Goal: Information Seeking & Learning: Learn about a topic

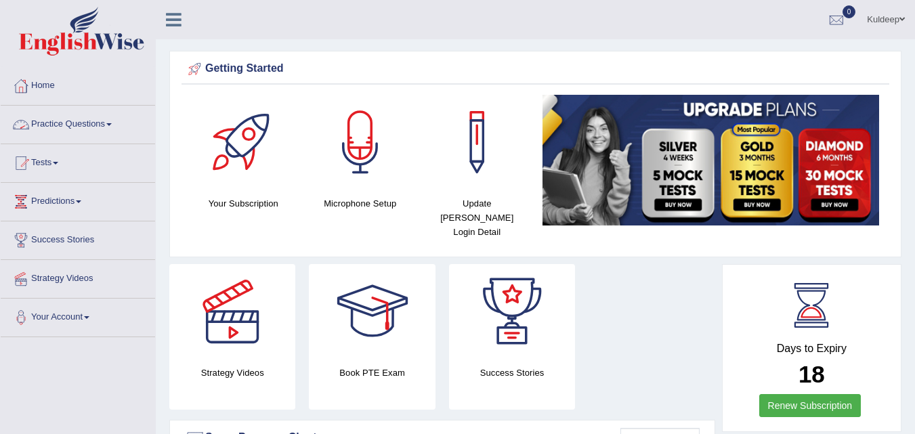
click at [112, 124] on span at bounding box center [108, 124] width 5 height 3
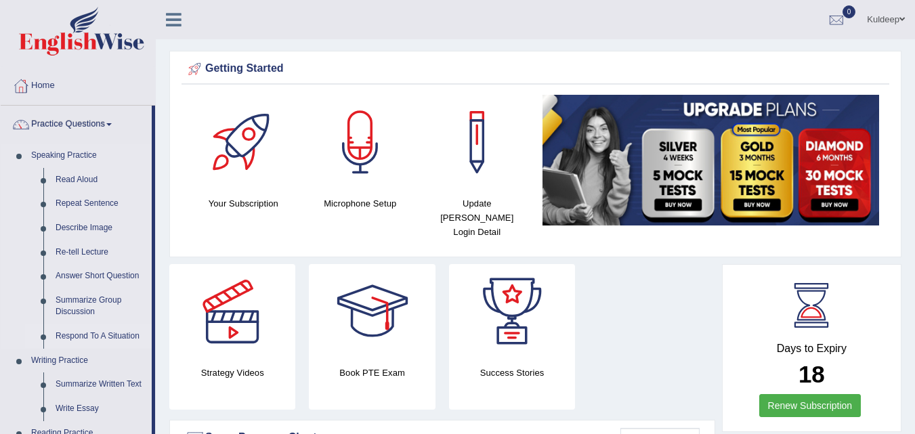
click at [79, 336] on link "Respond To A Situation" at bounding box center [100, 336] width 102 height 24
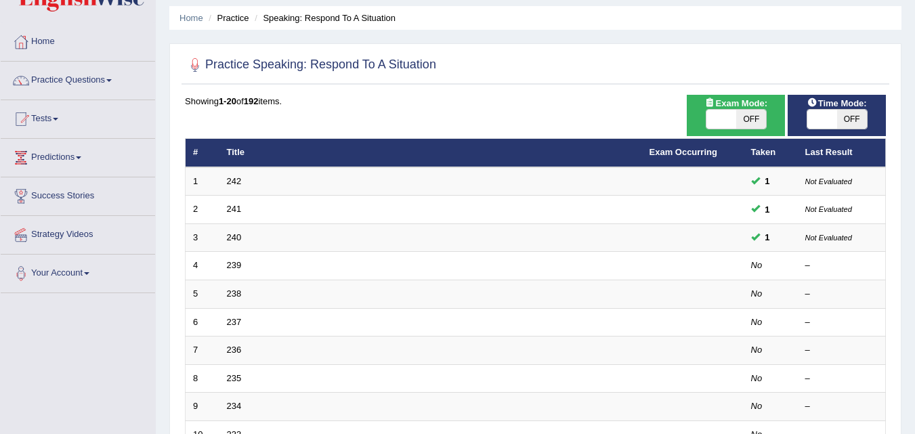
scroll to position [47, 0]
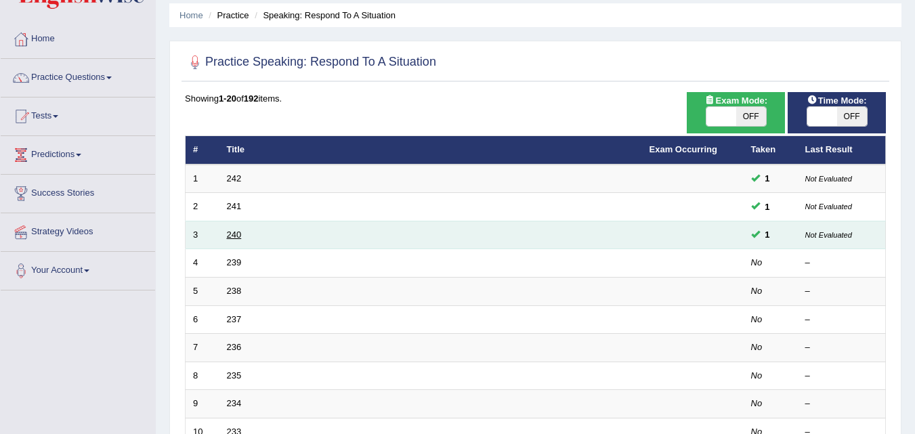
click at [231, 236] on link "240" at bounding box center [234, 235] width 15 height 10
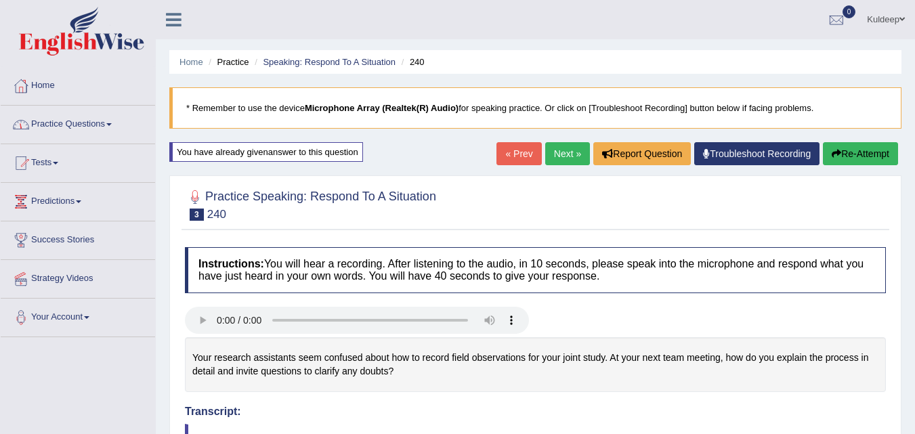
click at [112, 125] on span at bounding box center [108, 124] width 5 height 3
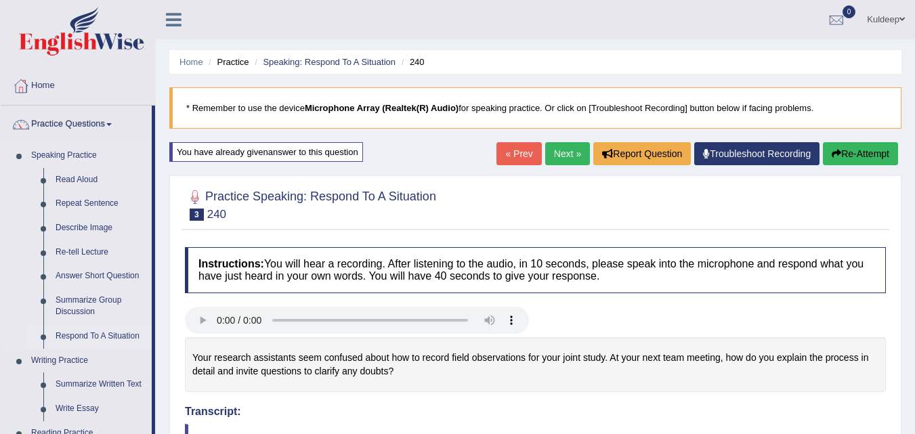
click at [62, 336] on link "Respond To A Situation" at bounding box center [100, 336] width 102 height 24
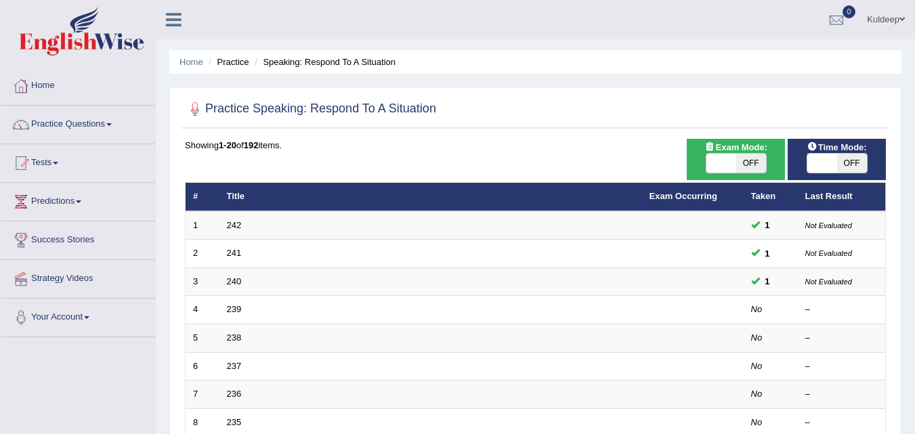
click at [248, 309] on td "239" at bounding box center [430, 310] width 422 height 28
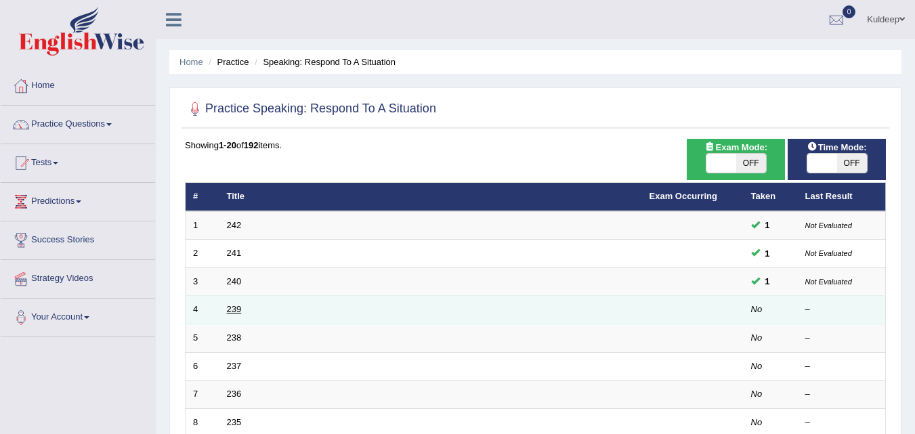
click at [239, 309] on link "239" at bounding box center [234, 309] width 15 height 10
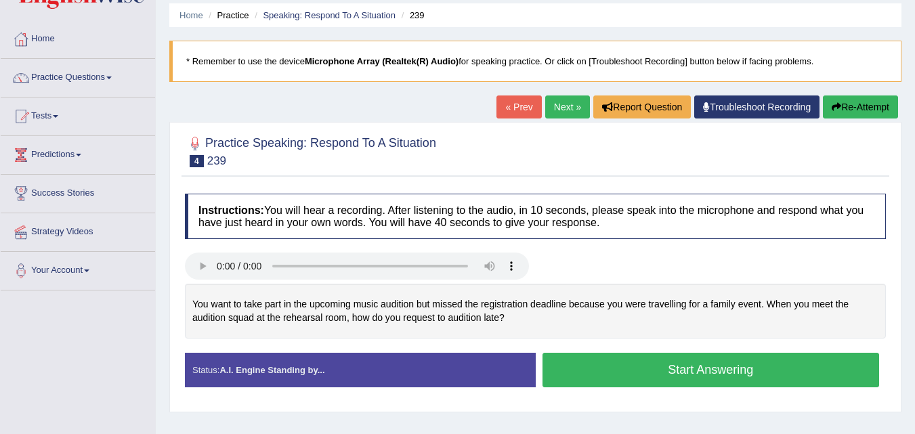
click at [631, 376] on button "Start Answering" at bounding box center [710, 370] width 337 height 35
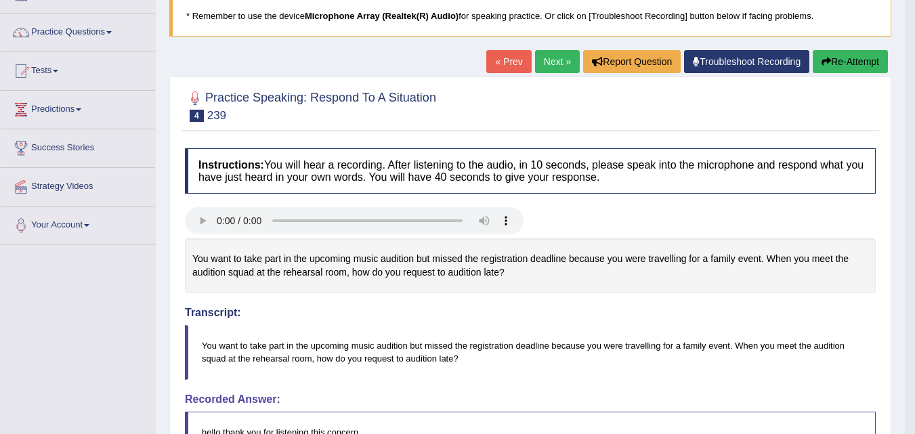
scroll to position [93, 0]
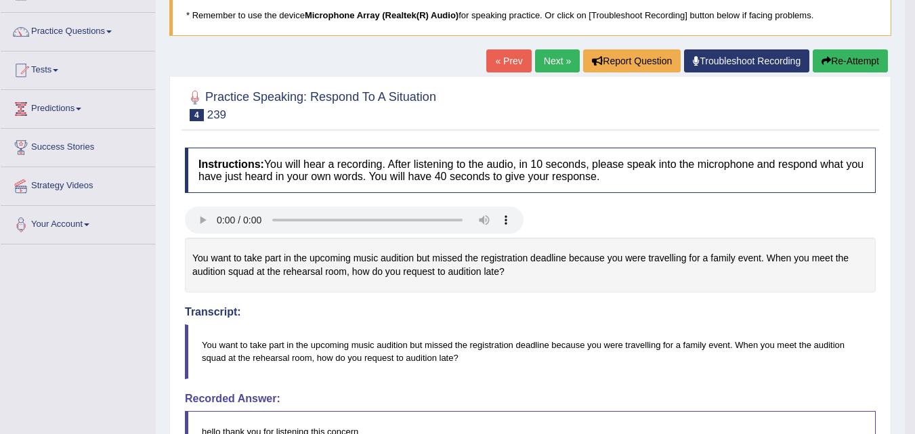
click at [844, 57] on button "Re-Attempt" at bounding box center [849, 60] width 75 height 23
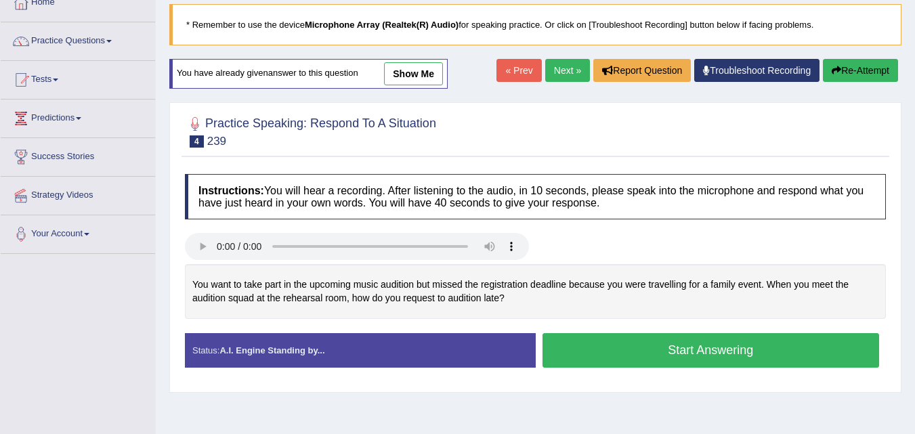
click at [668, 347] on button "Start Answering" at bounding box center [710, 350] width 337 height 35
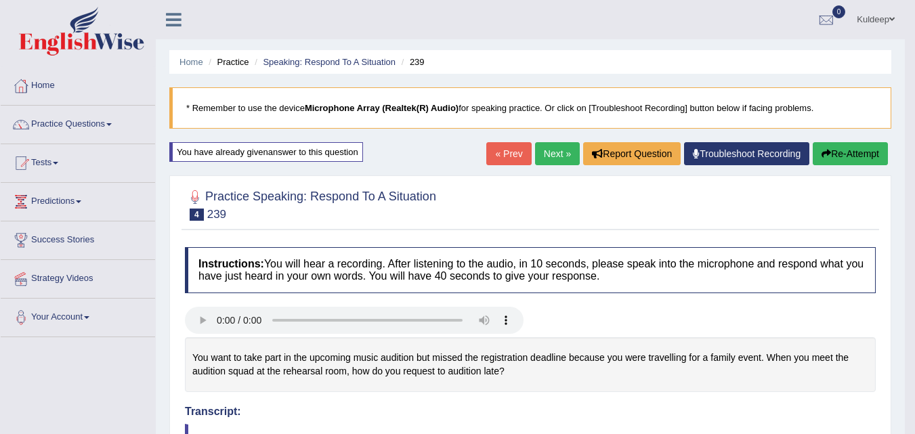
click at [554, 153] on link "Next »" at bounding box center [557, 153] width 45 height 23
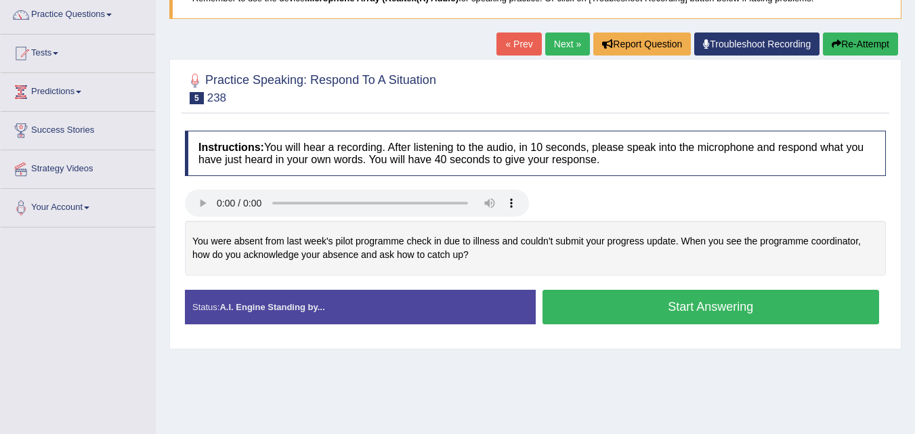
scroll to position [110, 0]
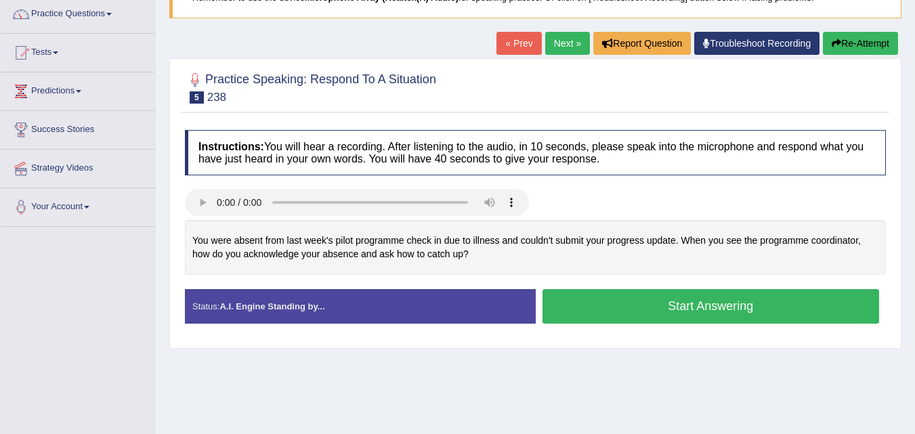
click at [680, 303] on button "Start Answering" at bounding box center [710, 306] width 337 height 35
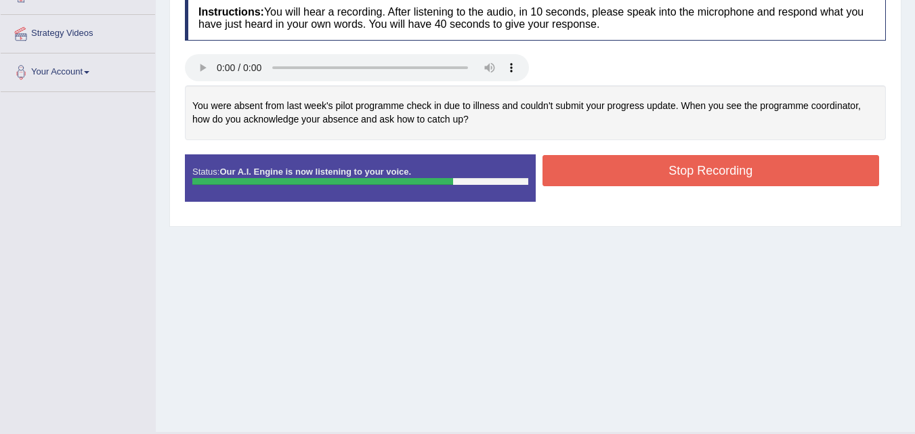
scroll to position [246, 0]
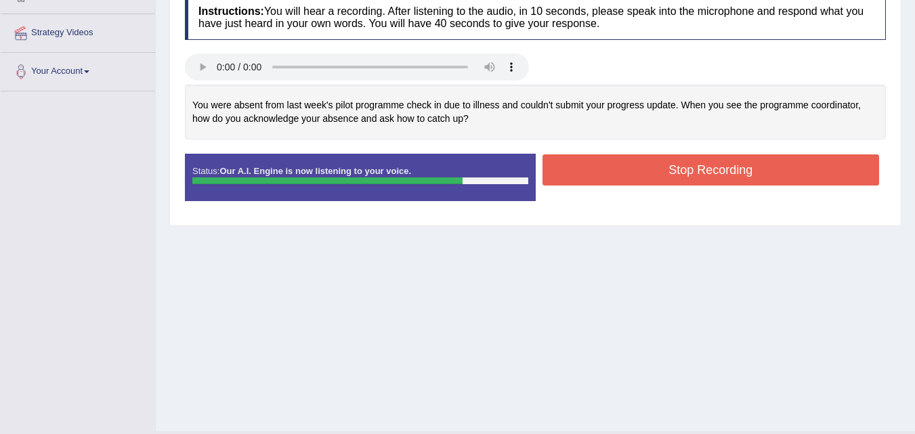
click at [696, 175] on button "Stop Recording" at bounding box center [710, 169] width 337 height 31
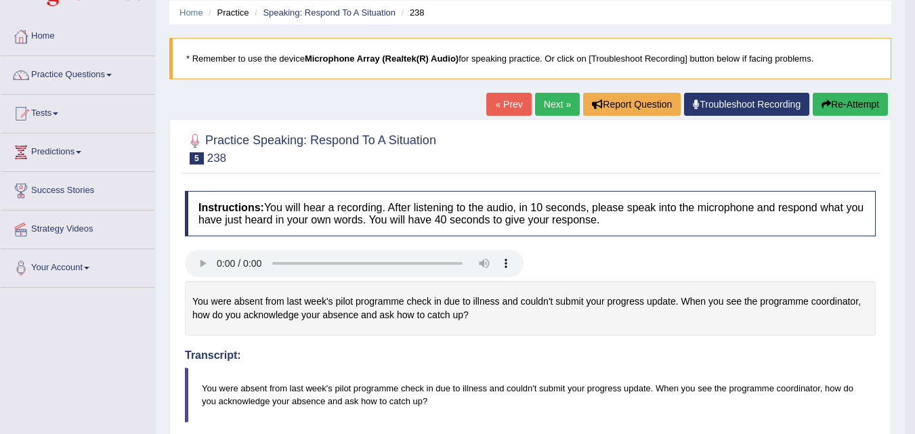
scroll to position [0, 0]
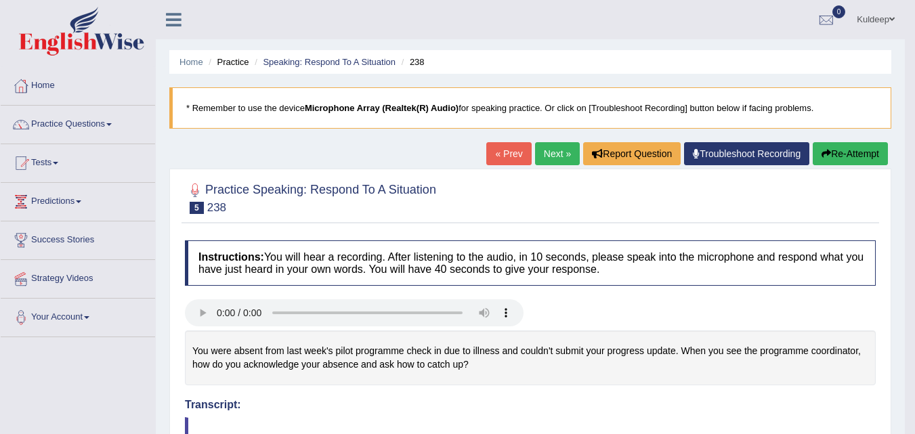
click at [557, 156] on link "Next »" at bounding box center [557, 153] width 45 height 23
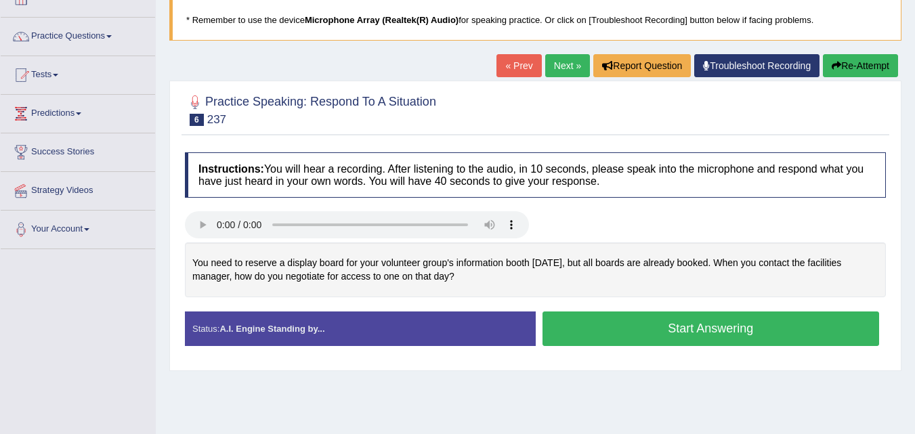
scroll to position [89, 0]
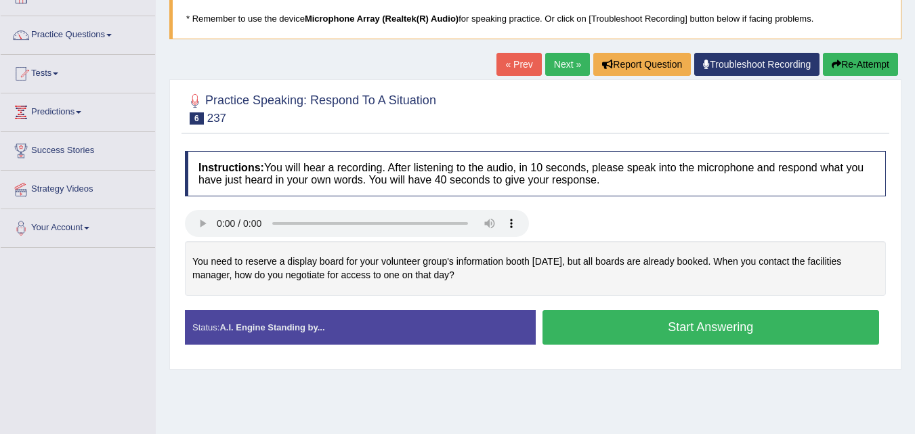
click at [678, 323] on button "Start Answering" at bounding box center [710, 327] width 337 height 35
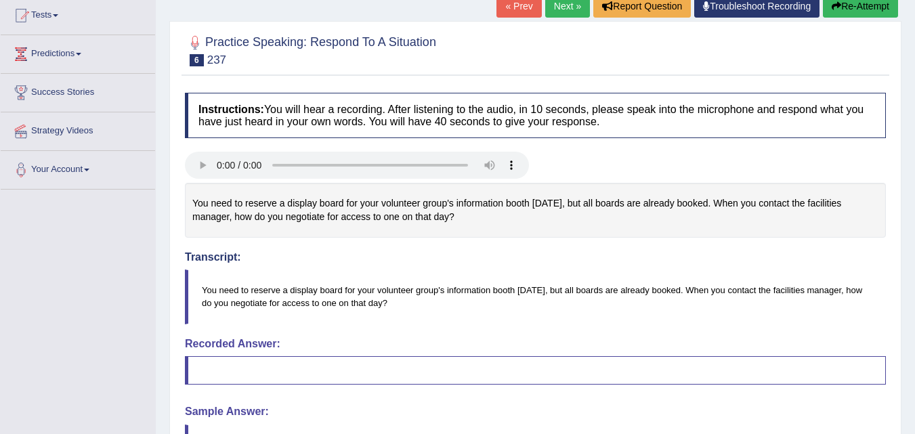
scroll to position [0, 0]
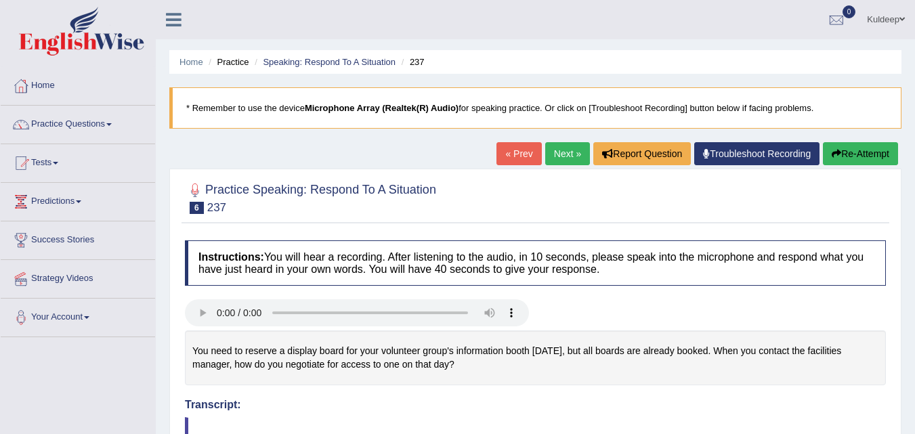
click at [846, 158] on button "Re-Attempt" at bounding box center [860, 153] width 75 height 23
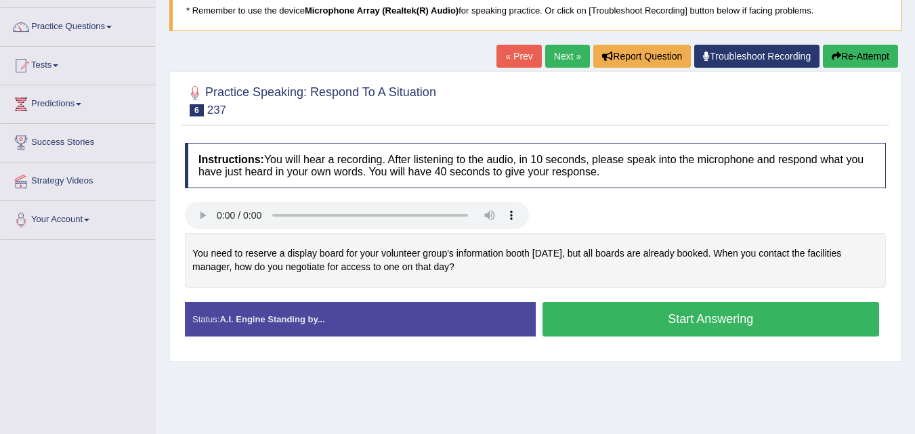
click at [682, 316] on button "Start Answering" at bounding box center [710, 319] width 337 height 35
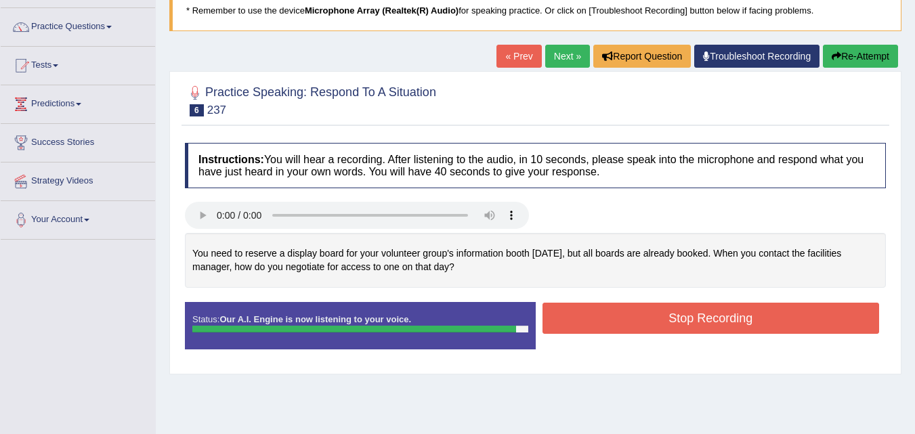
click at [682, 316] on button "Stop Recording" at bounding box center [710, 318] width 337 height 31
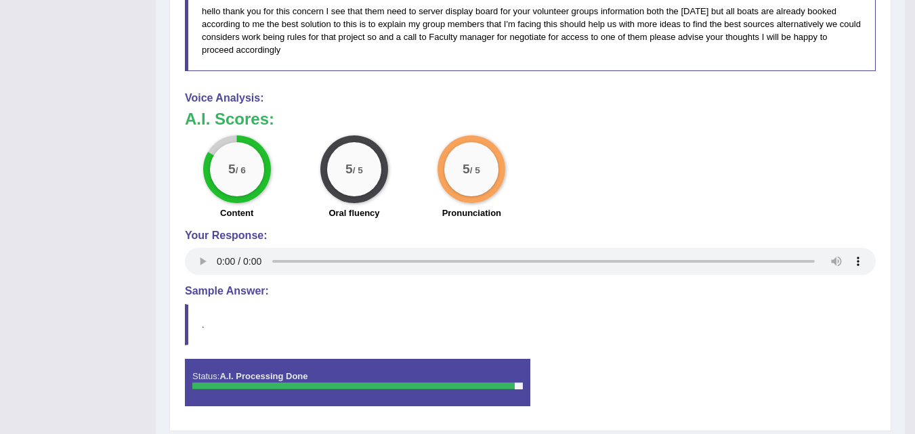
scroll to position [514, 0]
